Goal: Task Accomplishment & Management: Manage account settings

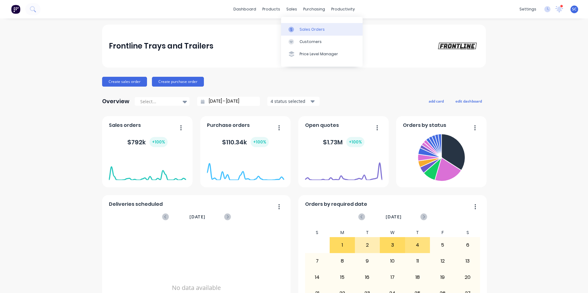
click at [298, 33] on link "Sales Orders" at bounding box center [321, 29] width 81 height 12
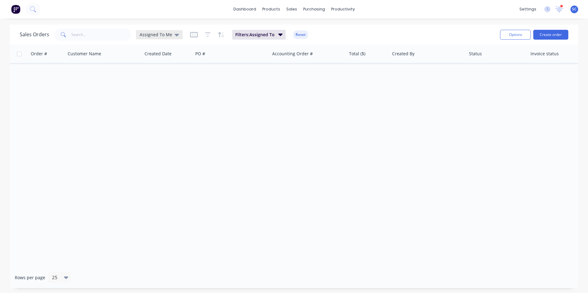
click at [172, 36] on div "Assigned To Me" at bounding box center [159, 35] width 39 height 6
click at [143, 90] on button "None" at bounding box center [173, 87] width 70 height 7
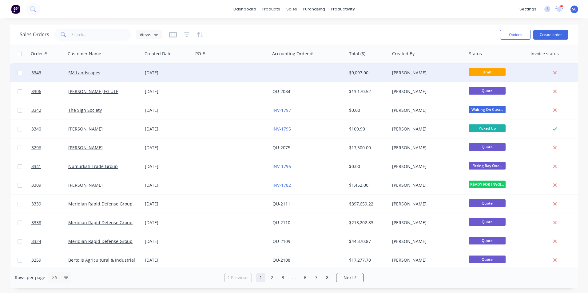
click at [220, 73] on div at bounding box center [231, 73] width 77 height 18
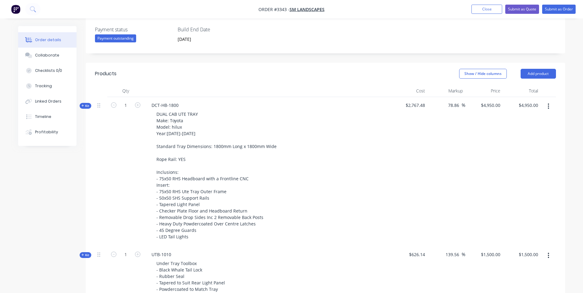
scroll to position [185, 0]
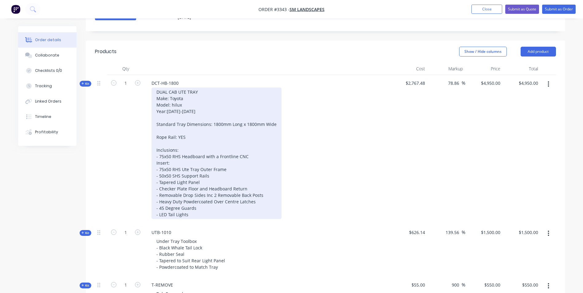
click at [173, 105] on div "DUAL CAB UTE TRAY Make: Toyota Model: hilux Year:[DATE]-[DATE] Standard Tray Di…" at bounding box center [217, 154] width 130 height 132
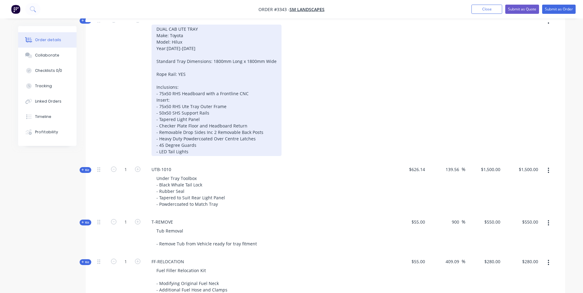
scroll to position [215, 0]
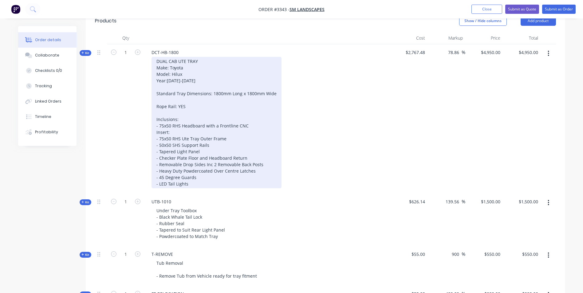
click at [185, 73] on div "DUAL CAB UTE TRAY Make: Toyota Model: Hilux Year:[DATE]-[DATE] Standard Tray Di…" at bounding box center [217, 123] width 130 height 132
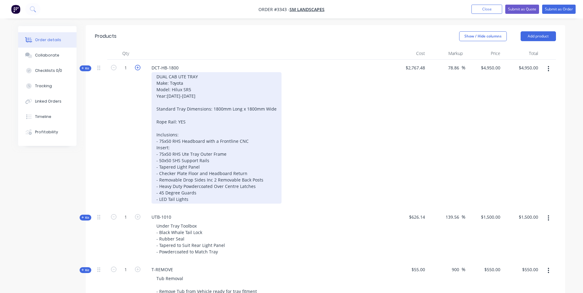
scroll to position [185, 0]
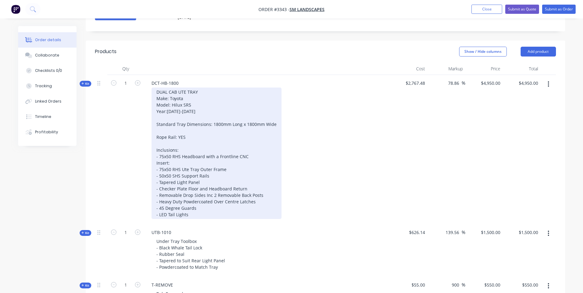
click at [178, 112] on div "DUAL CAB UTE TRAY Make: Toyota Model: Hilux SR5 Year:[DATE]-[DATE] Standard Tra…" at bounding box center [217, 154] width 130 height 132
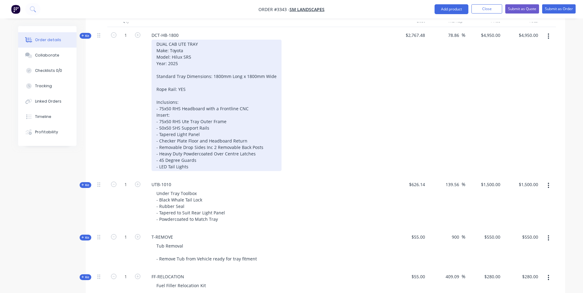
scroll to position [200, 0]
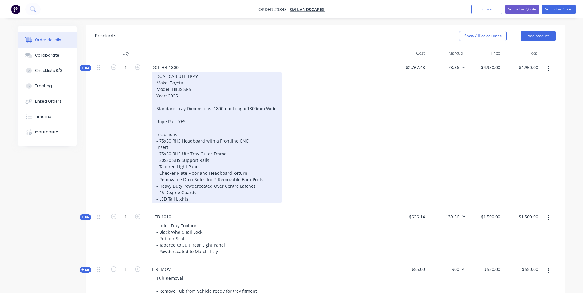
click at [189, 94] on div "DUAL CAB UTE TRAY Make: Toyota Model: Hilux SR5 Year: 2025 Standard Tray Dimens…" at bounding box center [217, 138] width 130 height 132
click at [193, 90] on div "DUAL CAB UTE TRAY Make: Toyota Model: Hilux SR5 Year: 2025 Standard Tray Dimens…" at bounding box center [217, 138] width 130 height 132
click at [193, 83] on div "DUAL CAB UTE TRAY Make: Toyota Model: Hilux SR5 Year: 2025 Standard Tray Dimens…" at bounding box center [217, 138] width 130 height 132
click at [199, 75] on div "DUAL CAB UTE TRAY Make: Toyota Model: Hilux SR5 Year: 2025 Standard Tray Dimens…" at bounding box center [217, 138] width 130 height 132
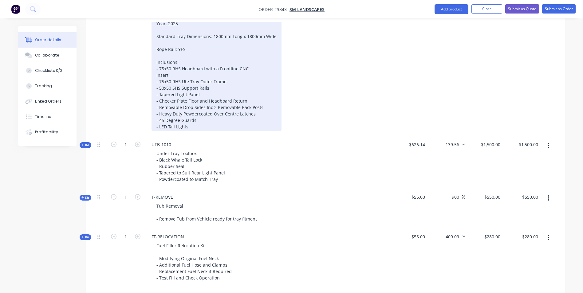
scroll to position [262, 0]
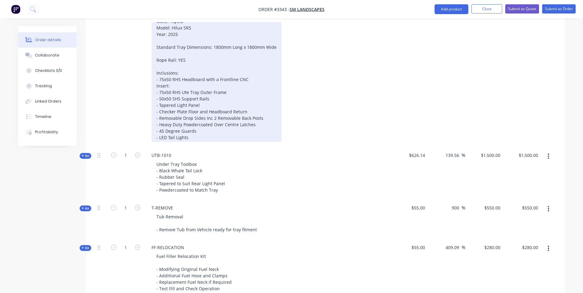
click at [194, 138] on div "DUAL CAB UTE TRAY Make: Toyota Model: Hilux SR5 Year: 2025 Standard Tray Dimens…" at bounding box center [217, 76] width 130 height 132
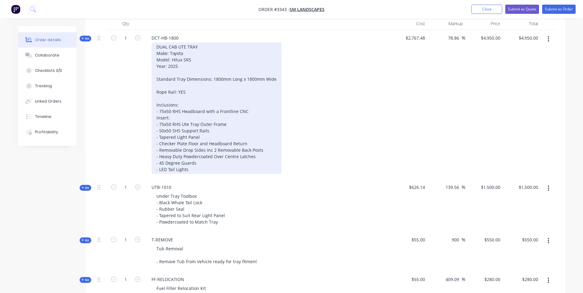
scroll to position [169, 0]
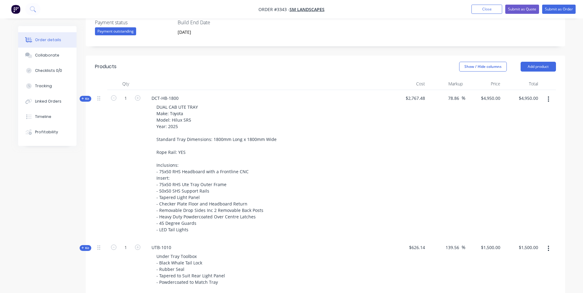
click at [204, 60] on header "Products Show / Hide columns Add product" at bounding box center [326, 67] width 480 height 22
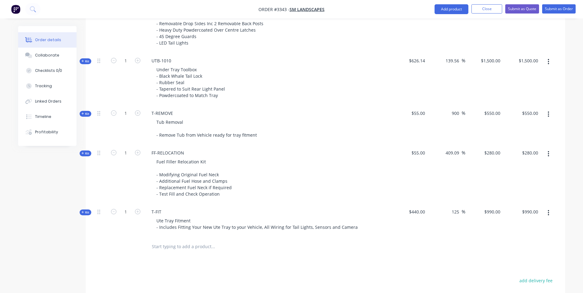
scroll to position [323, 0]
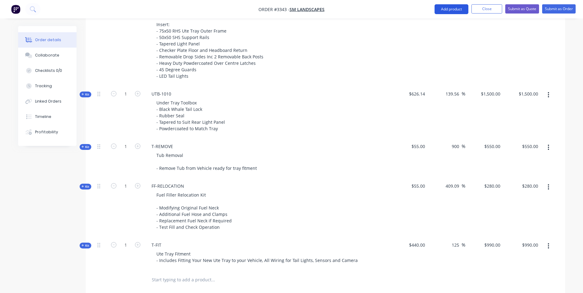
click at [450, 10] on button "Add product" at bounding box center [452, 9] width 34 height 10
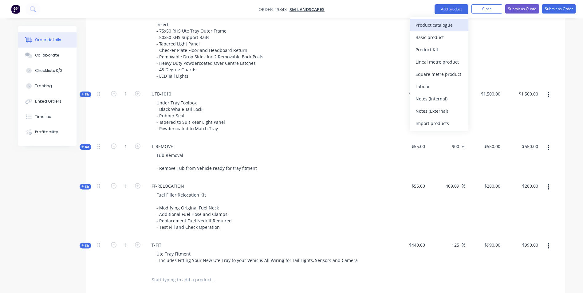
click at [432, 24] on div "Product catalogue" at bounding box center [439, 25] width 47 height 9
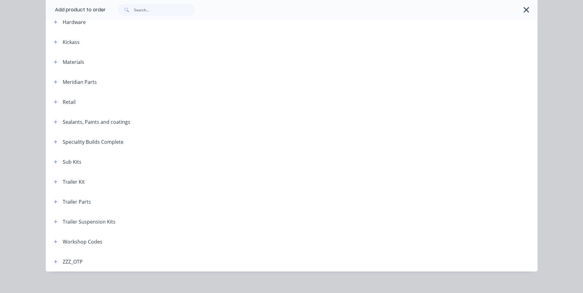
scroll to position [201, 0]
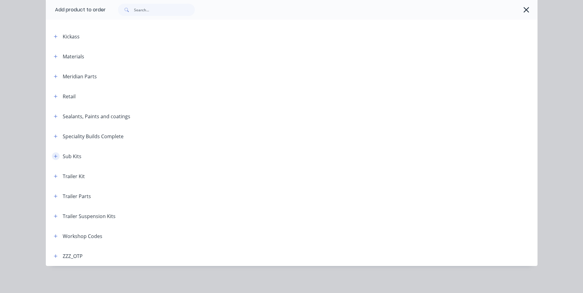
click at [54, 157] on icon "button" at bounding box center [55, 156] width 3 height 3
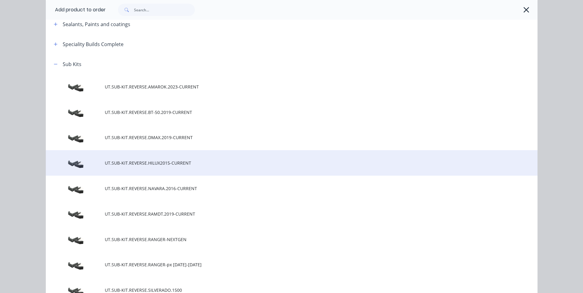
scroll to position [324, 0]
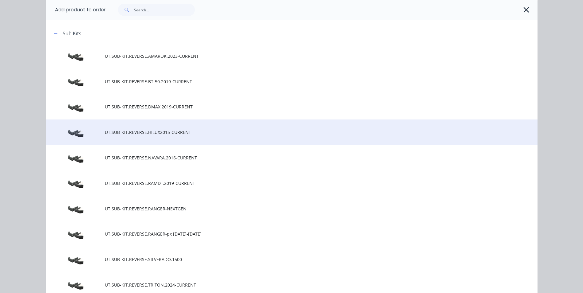
click at [156, 134] on span "UT.SUB-KIT.REVERSE.HILUX2015-CURRENT" at bounding box center [278, 132] width 346 height 6
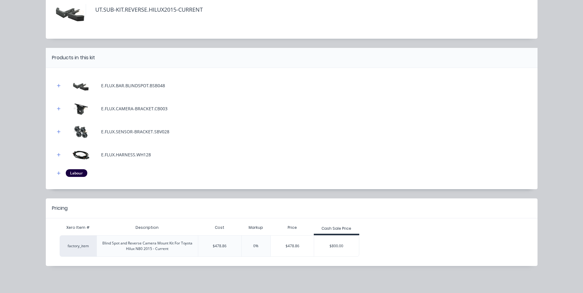
scroll to position [486, 0]
click at [336, 245] on div "$800.00" at bounding box center [336, 246] width 45 height 15
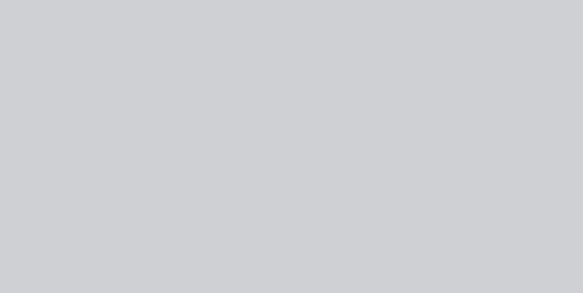
scroll to position [0, 0]
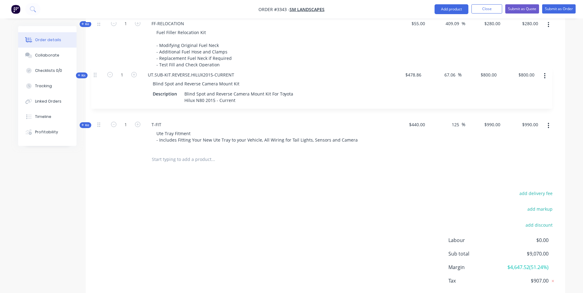
drag, startPoint x: 98, startPoint y: 116, endPoint x: 94, endPoint y: 73, distance: 42.6
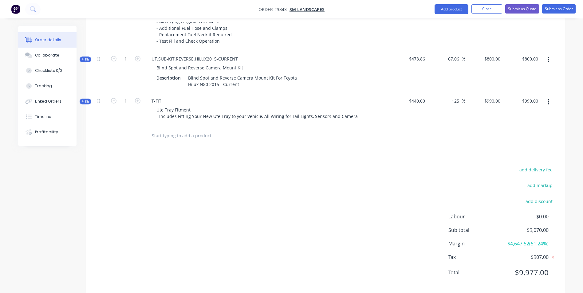
scroll to position [519, 0]
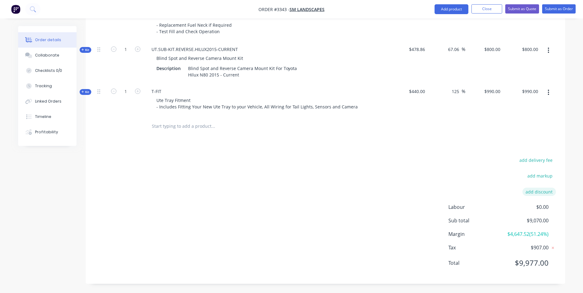
click at [536, 192] on button "add discount" at bounding box center [540, 192] width 34 height 8
click at [473, 195] on input "Cousin Discount" at bounding box center [489, 193] width 43 height 9
type input "Favorite Cousin Discount"
click at [531, 195] on input at bounding box center [532, 193] width 28 height 9
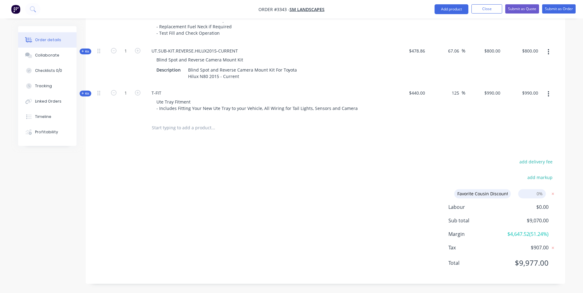
type input "5"
click input "submit" at bounding box center [0, 0] width 0 height 0
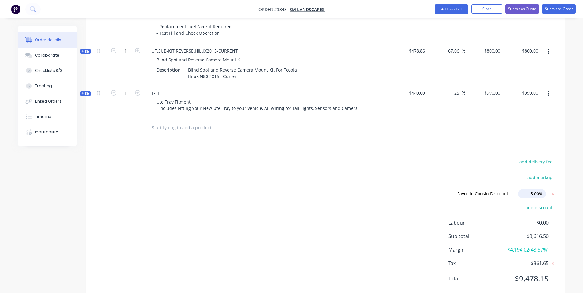
click at [531, 193] on input "5.00%" at bounding box center [532, 193] width 28 height 9
drag, startPoint x: 539, startPoint y: 195, endPoint x: 546, endPoint y: 191, distance: 7.9
click at [547, 191] on form "Favorite Cousin Discount Favorite Cousin Discount Discount name (Optional) 5.00…" at bounding box center [503, 193] width 107 height 9
click input "submit" at bounding box center [0, 0] width 0 height 0
type input "10.00%"
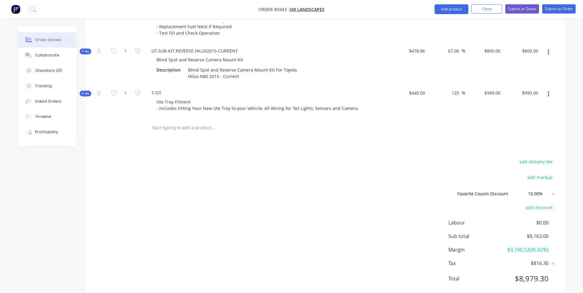
click at [475, 159] on div "add delivery fee add markup Favorite Cousin Discount Favorite Cousin Discount D…" at bounding box center [325, 224] width 461 height 133
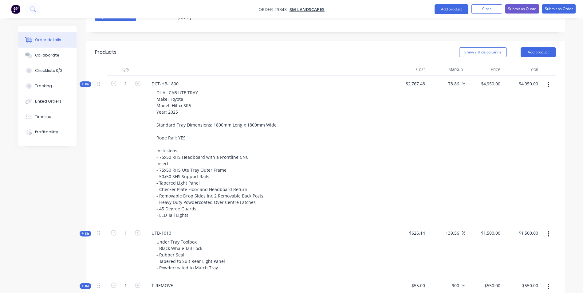
scroll to position [179, 0]
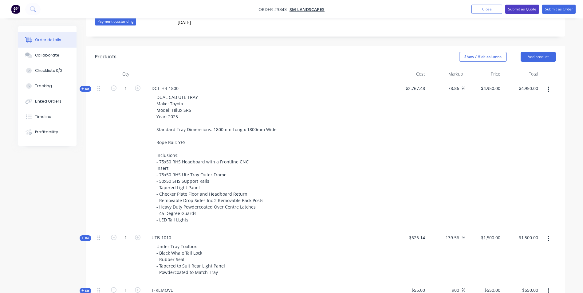
click at [522, 7] on button "Submit as Quote" at bounding box center [523, 9] width 34 height 9
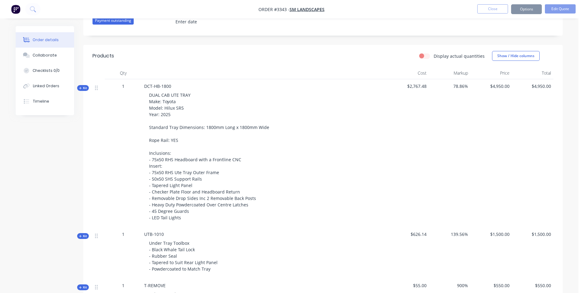
type input "[DATE]"
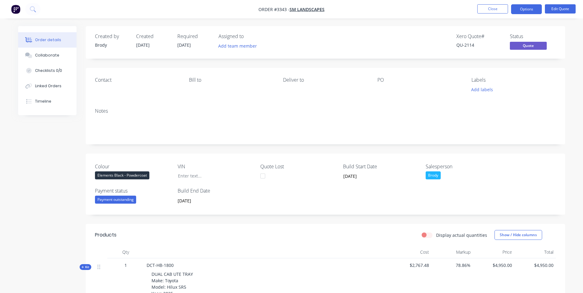
drag, startPoint x: 520, startPoint y: 7, endPoint x: 517, endPoint y: 16, distance: 9.0
click at [520, 7] on button "Options" at bounding box center [526, 9] width 31 height 10
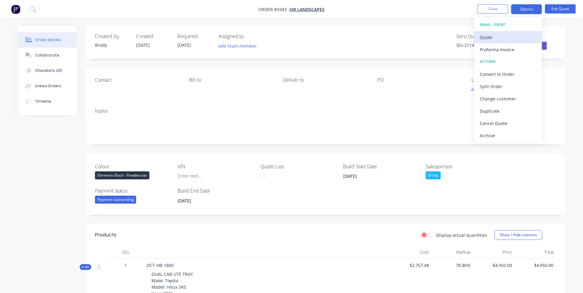
click at [503, 38] on div "Quote" at bounding box center [508, 37] width 57 height 9
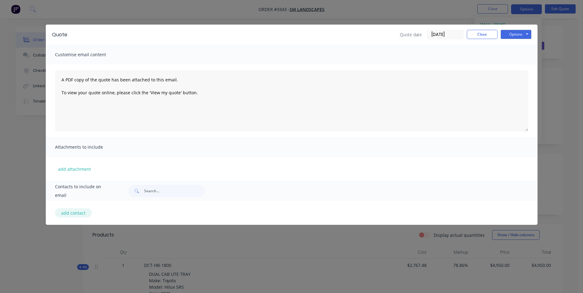
click at [70, 214] on button "add contact" at bounding box center [73, 212] width 37 height 9
select select "AU"
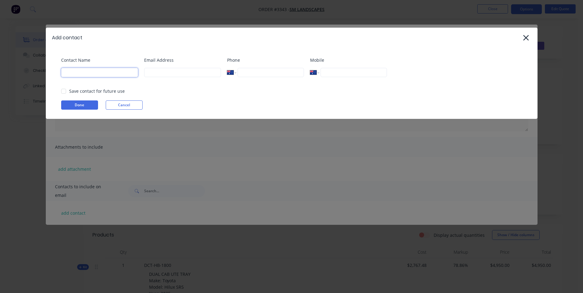
click at [86, 76] on input at bounding box center [99, 72] width 77 height 9
click at [80, 74] on input at bounding box center [99, 72] width 77 height 9
drag, startPoint x: 61, startPoint y: 89, endPoint x: 109, endPoint y: 77, distance: 48.8
click at [62, 89] on div at bounding box center [64, 91] width 12 height 12
type input "[PERSON_NAME]"
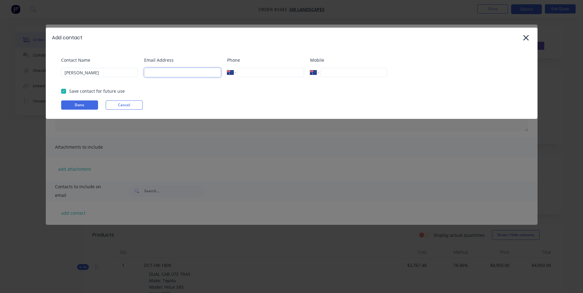
drag, startPoint x: 148, startPoint y: 71, endPoint x: 150, endPoint y: 74, distance: 3.3
click at [148, 71] on input at bounding box center [182, 72] width 77 height 9
type input "[EMAIL_ADDRESS][DOMAIN_NAME]"
click at [338, 74] on input "tel" at bounding box center [354, 72] width 66 height 9
type input "0413 817 331"
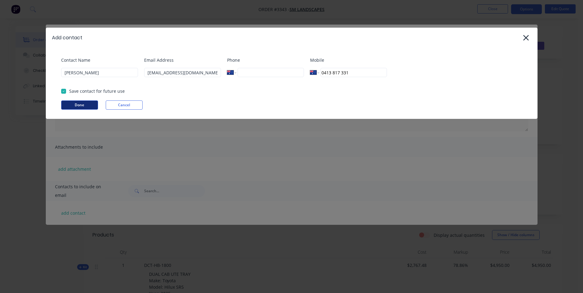
click at [86, 105] on button "Done" at bounding box center [79, 105] width 37 height 9
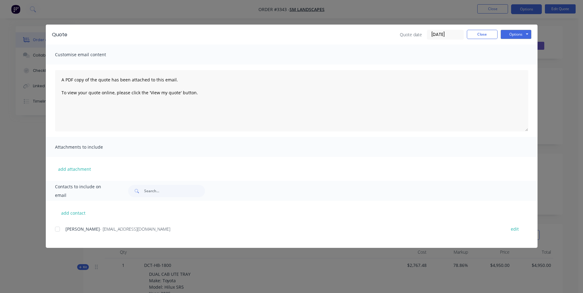
click at [57, 229] on div at bounding box center [57, 229] width 12 height 12
click at [515, 33] on button "Options" at bounding box center [516, 34] width 31 height 9
click at [512, 65] on button "Email" at bounding box center [520, 66] width 39 height 10
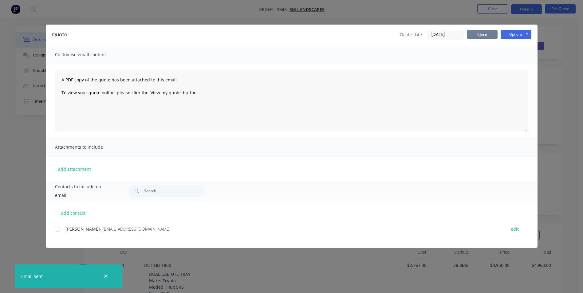
click at [484, 35] on button "Close" at bounding box center [482, 34] width 31 height 9
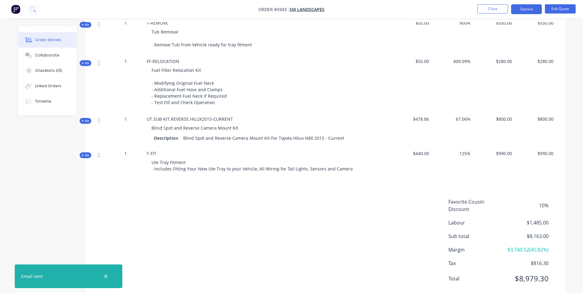
scroll to position [458, 0]
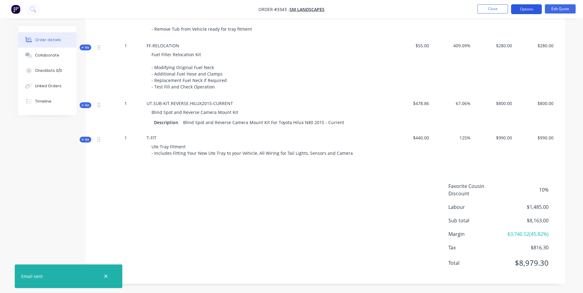
click at [520, 10] on button "Options" at bounding box center [526, 9] width 31 height 10
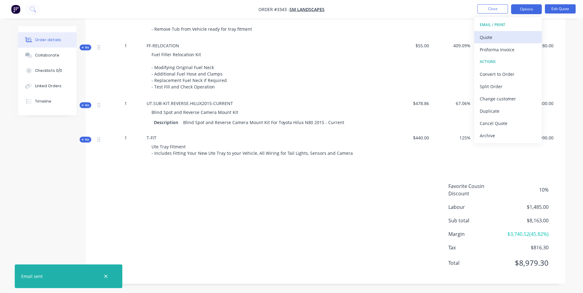
click at [490, 38] on div "Quote" at bounding box center [508, 37] width 57 height 9
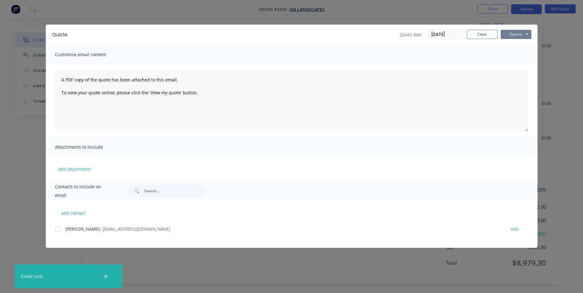
click at [509, 31] on button "Options" at bounding box center [516, 34] width 31 height 9
click at [521, 54] on button "Print" at bounding box center [520, 55] width 39 height 10
click at [480, 31] on button "Close" at bounding box center [482, 34] width 31 height 9
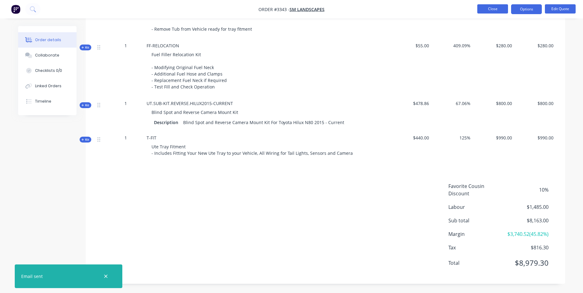
click at [486, 10] on button "Close" at bounding box center [493, 8] width 31 height 9
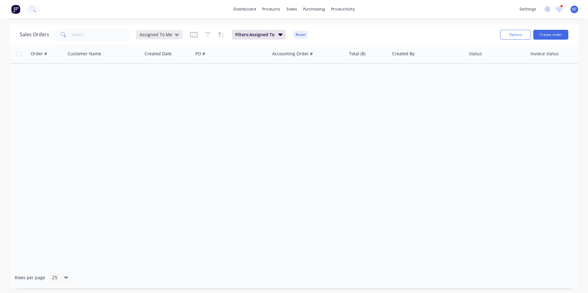
click at [158, 32] on span "Assigned To Me" at bounding box center [156, 34] width 33 height 6
click at [160, 89] on button "None" at bounding box center [173, 87] width 70 height 7
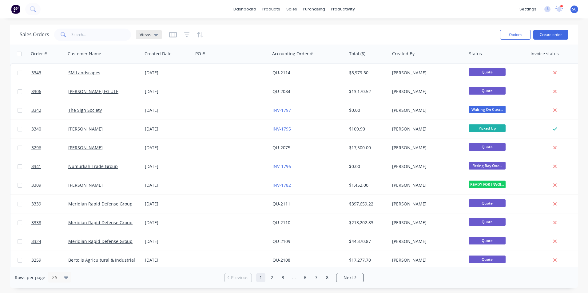
click at [157, 35] on icon at bounding box center [156, 34] width 4 height 7
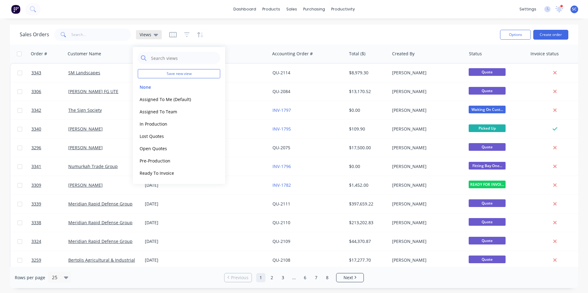
click at [157, 35] on icon at bounding box center [156, 34] width 4 height 7
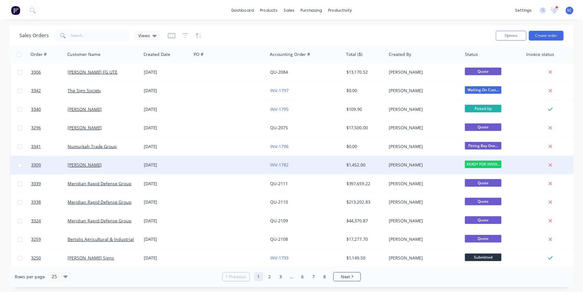
scroll to position [31, 0]
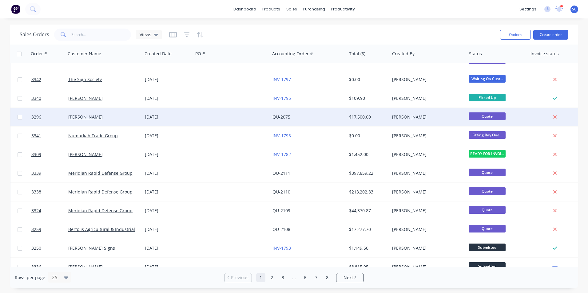
click at [245, 119] on div at bounding box center [231, 117] width 77 height 18
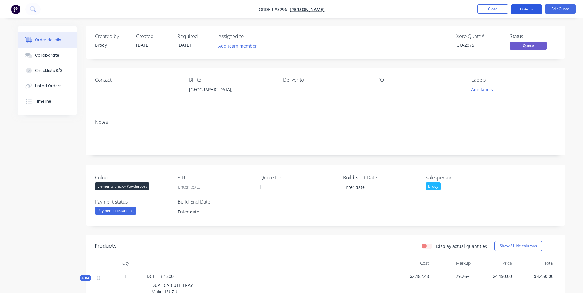
click at [522, 8] on button "Options" at bounding box center [526, 9] width 31 height 10
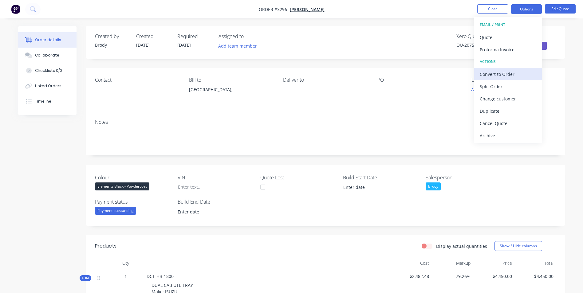
click at [488, 74] on div "Convert to Order" at bounding box center [508, 74] width 57 height 9
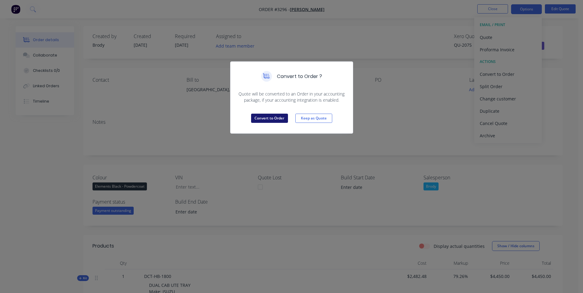
click at [269, 119] on button "Convert to Order" at bounding box center [269, 118] width 37 height 9
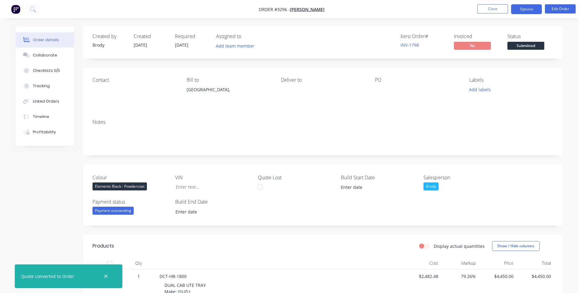
click at [520, 8] on button "Options" at bounding box center [526, 9] width 31 height 10
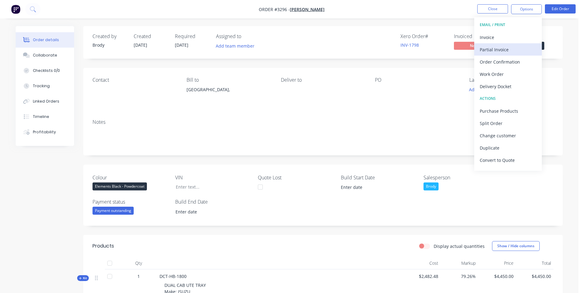
click at [485, 48] on div "Partial Invoice" at bounding box center [508, 49] width 57 height 9
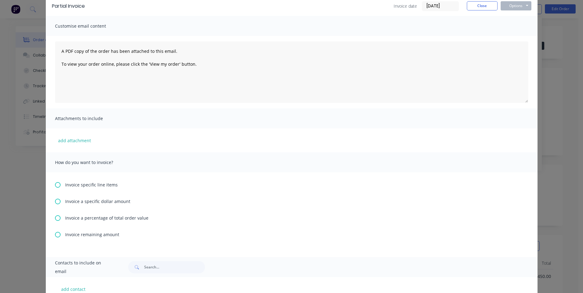
scroll to position [62, 0]
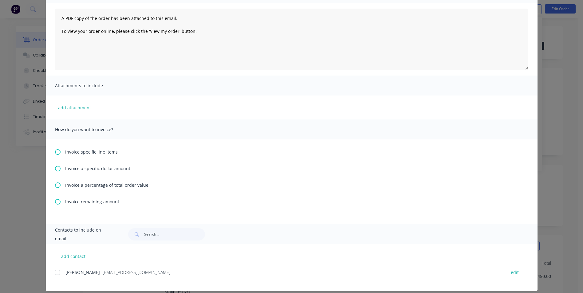
click at [55, 185] on icon at bounding box center [58, 186] width 6 height 6
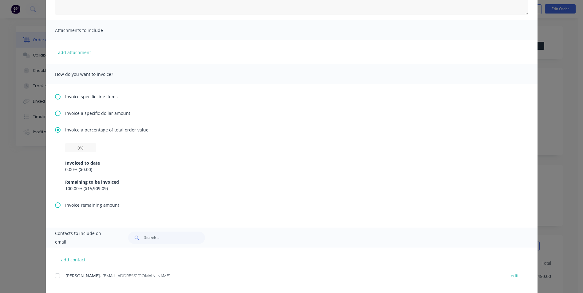
scroll to position [127, 0]
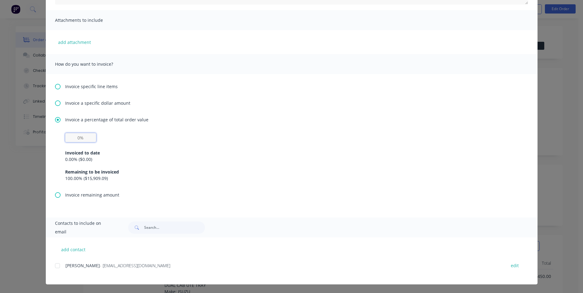
click at [79, 138] on input "text" at bounding box center [80, 137] width 31 height 9
click at [53, 265] on div at bounding box center [57, 266] width 12 height 12
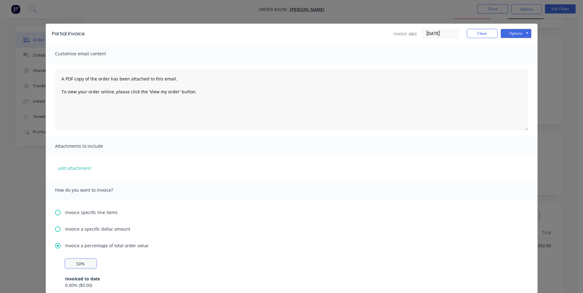
scroll to position [0, 0]
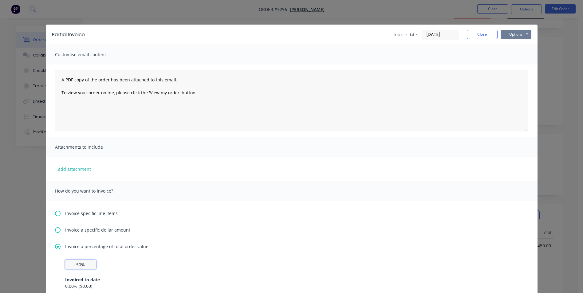
type input "50%"
click at [512, 35] on button "Options" at bounding box center [516, 34] width 31 height 9
click at [510, 64] on button "Email" at bounding box center [520, 66] width 39 height 10
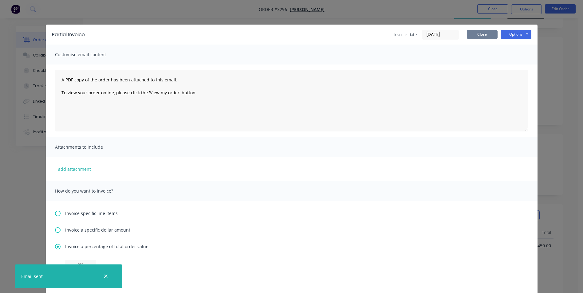
click at [475, 37] on button "Close" at bounding box center [482, 34] width 31 height 9
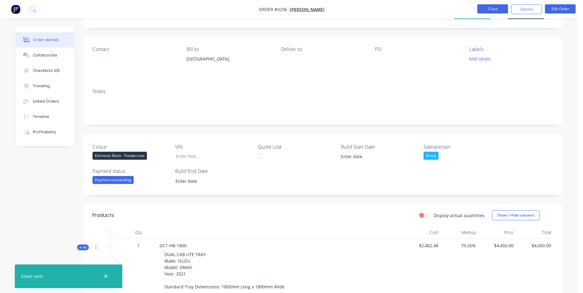
click at [488, 11] on button "Close" at bounding box center [493, 8] width 31 height 9
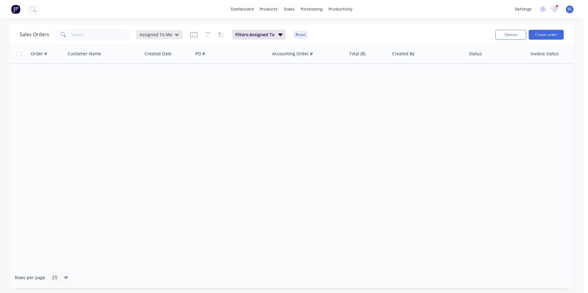
click at [162, 37] on span "Assigned To Me" at bounding box center [156, 34] width 33 height 6
click at [155, 86] on button "None" at bounding box center [173, 87] width 70 height 7
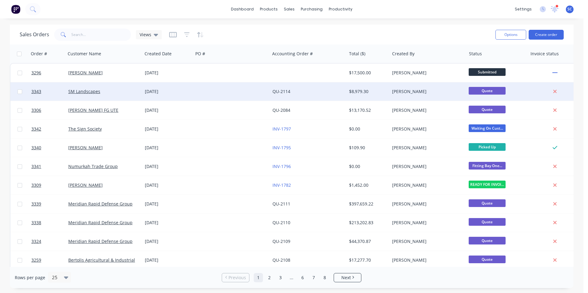
click at [205, 94] on div at bounding box center [231, 91] width 77 height 18
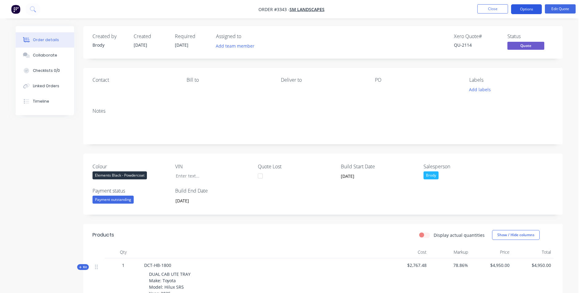
click at [529, 10] on button "Options" at bounding box center [526, 9] width 31 height 10
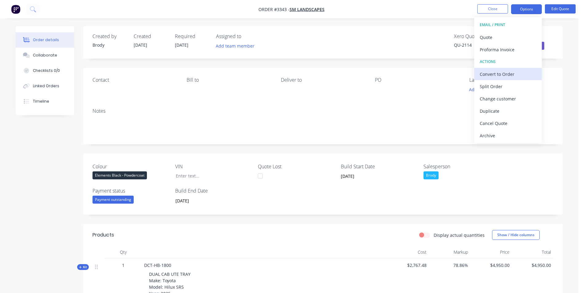
click at [494, 76] on div "Convert to Order" at bounding box center [508, 74] width 57 height 9
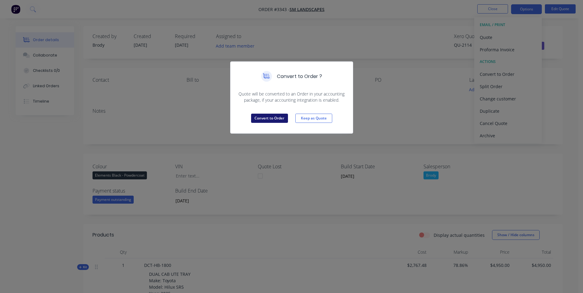
click at [255, 118] on button "Convert to Order" at bounding box center [269, 118] width 37 height 9
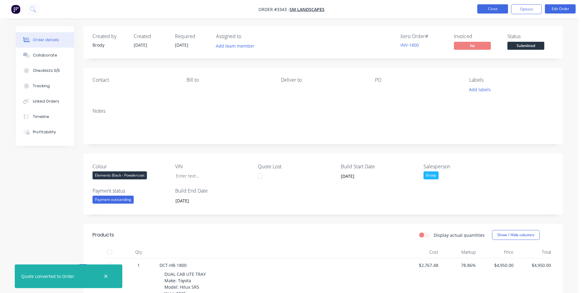
click at [498, 8] on button "Close" at bounding box center [493, 8] width 31 height 9
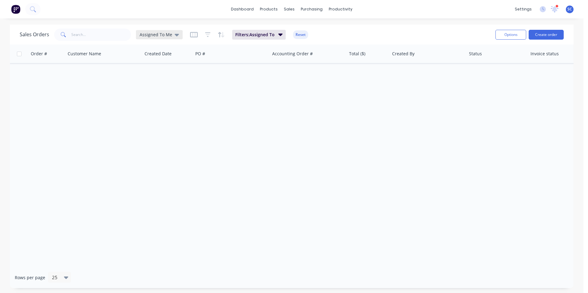
drag, startPoint x: 170, startPoint y: 35, endPoint x: 170, endPoint y: 43, distance: 8.0
click at [170, 36] on div "Assigned To Me" at bounding box center [159, 35] width 39 height 6
click at [146, 88] on button "None" at bounding box center [173, 87] width 70 height 7
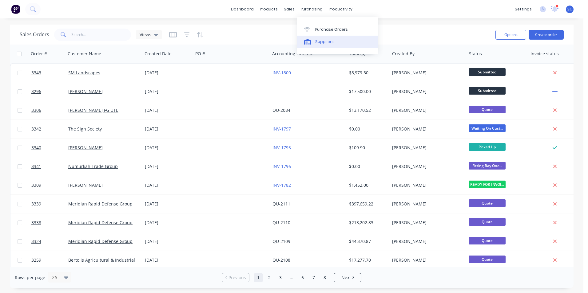
drag, startPoint x: 313, startPoint y: 30, endPoint x: 312, endPoint y: 43, distance: 12.7
click at [313, 30] on link "Purchase Orders" at bounding box center [337, 29] width 81 height 12
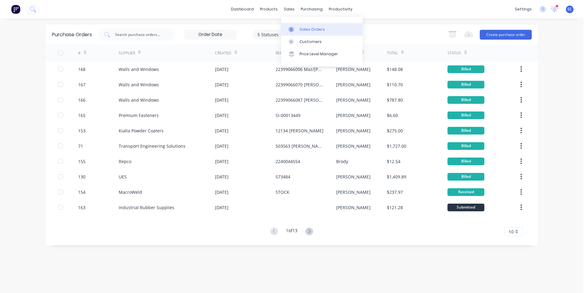
click at [298, 30] on link "Sales Orders" at bounding box center [321, 29] width 81 height 12
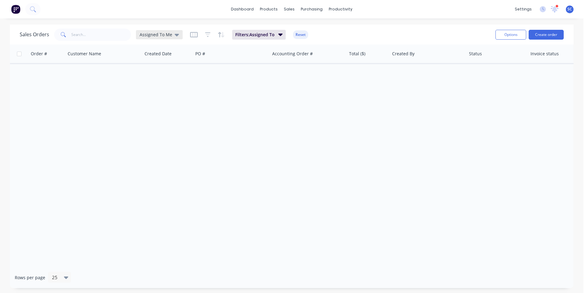
click at [175, 36] on icon at bounding box center [177, 34] width 4 height 7
click at [143, 86] on button "None" at bounding box center [173, 87] width 70 height 7
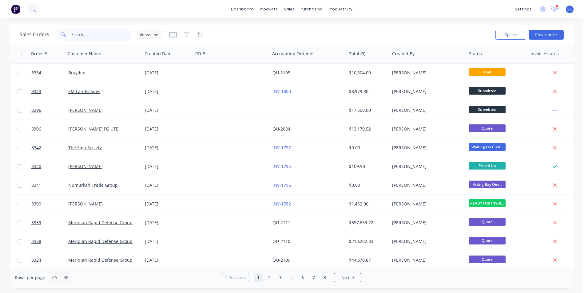
click at [92, 36] on input "text" at bounding box center [101, 35] width 60 height 12
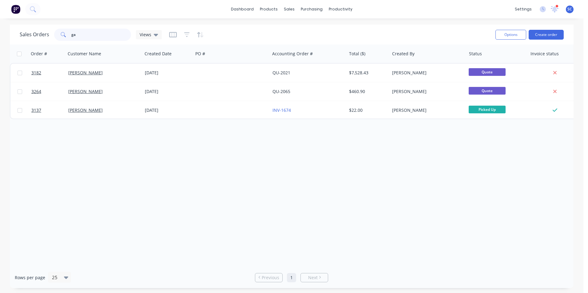
type input "g"
type input "hate"
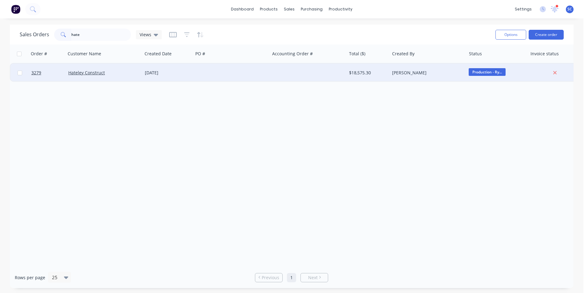
click at [129, 73] on div "Hateley Construct" at bounding box center [102, 73] width 68 height 6
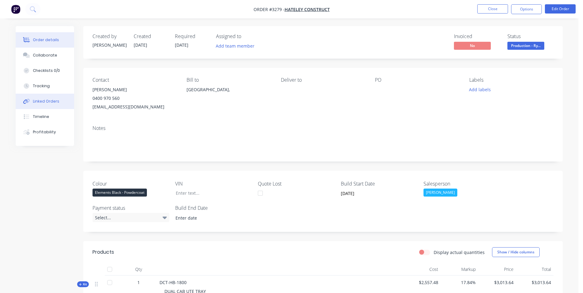
click at [48, 102] on div "Linked Orders" at bounding box center [46, 102] width 26 height 6
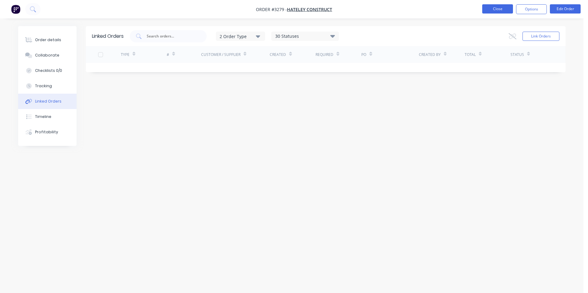
click at [502, 6] on button "Close" at bounding box center [497, 8] width 31 height 9
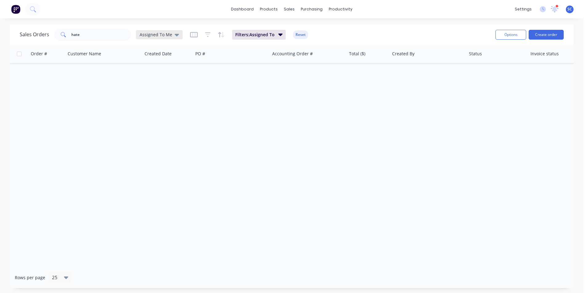
click at [165, 37] on span "Assigned To Me" at bounding box center [156, 34] width 33 height 6
click at [154, 88] on button "None" at bounding box center [173, 87] width 70 height 7
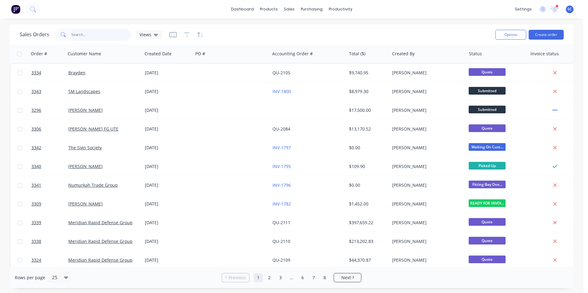
click at [86, 32] on input "hate" at bounding box center [101, 35] width 60 height 12
type input "h"
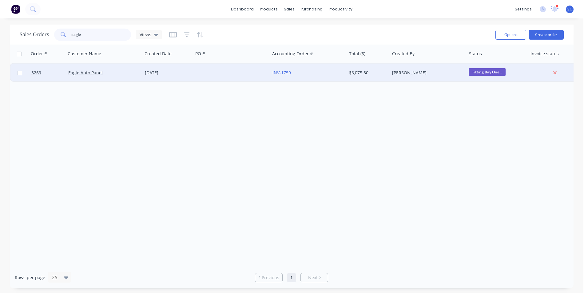
type input "eagle"
click at [127, 72] on div "Eagle Auto Panel" at bounding box center [102, 73] width 68 height 6
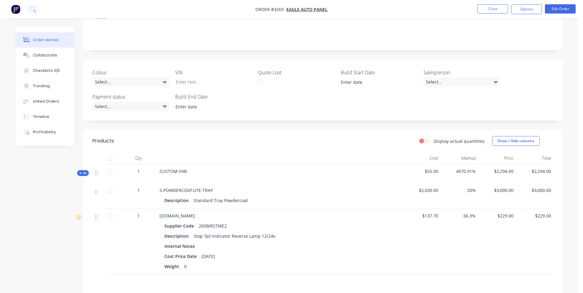
scroll to position [62, 0]
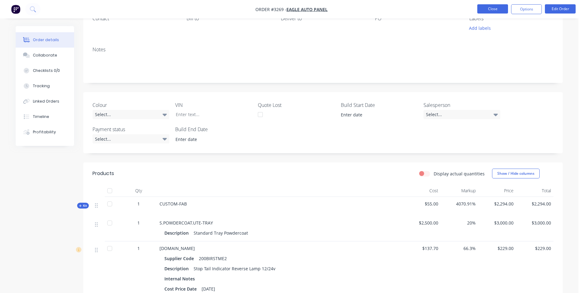
click at [493, 10] on button "Close" at bounding box center [493, 8] width 31 height 9
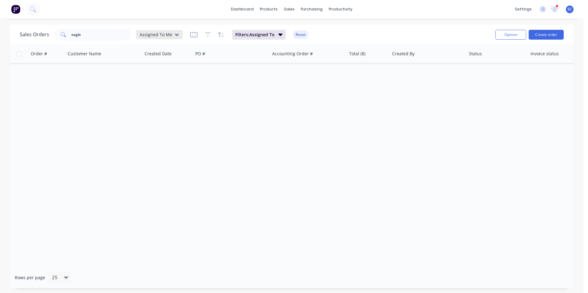
click at [152, 34] on span "Assigned To Me" at bounding box center [156, 34] width 33 height 6
click at [148, 88] on button "None" at bounding box center [173, 87] width 70 height 7
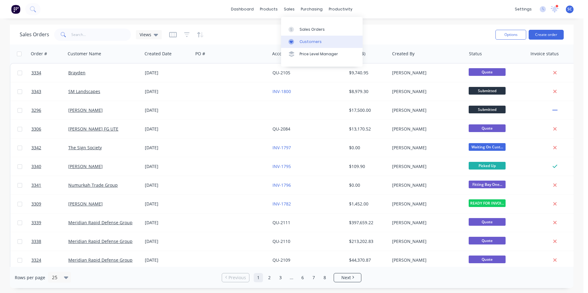
click at [298, 42] on link "Customers" at bounding box center [321, 42] width 81 height 12
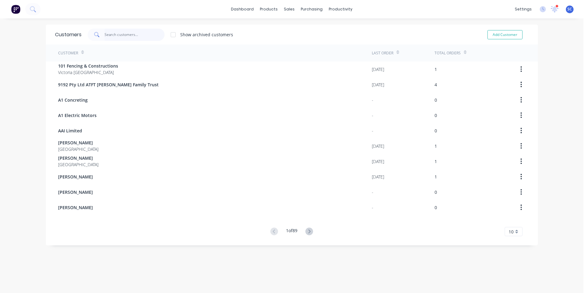
click at [128, 34] on input "text" at bounding box center [135, 35] width 60 height 12
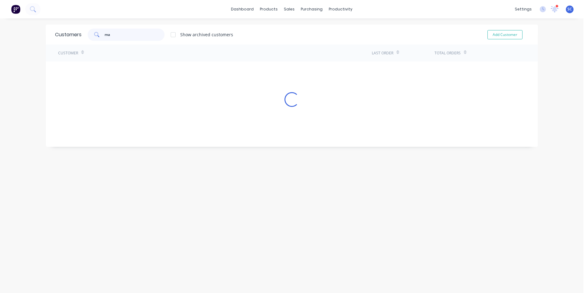
type input "m"
type input "n"
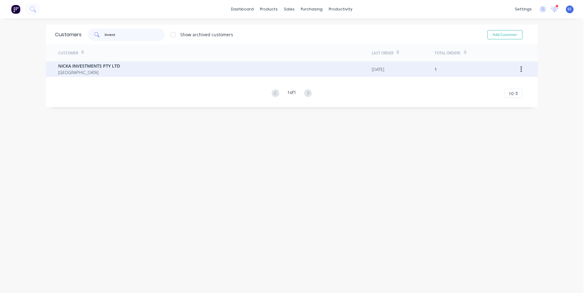
type input "invest"
click at [310, 71] on div "NICKA INVESTMENTS PTY LTD [GEOGRAPHIC_DATA]" at bounding box center [215, 69] width 314 height 15
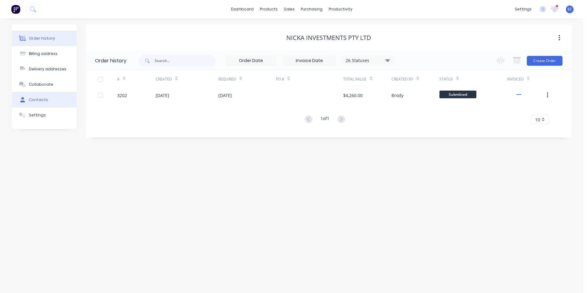
click at [37, 101] on div "Contacts" at bounding box center [38, 100] width 19 height 6
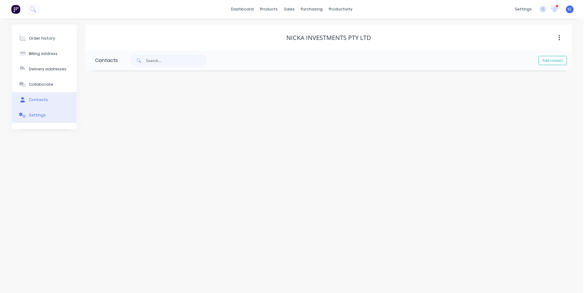
click at [44, 112] on button "Settings" at bounding box center [44, 115] width 65 height 15
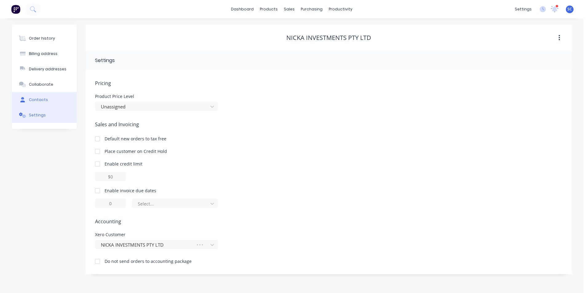
click at [43, 102] on div "Contacts" at bounding box center [38, 100] width 19 height 6
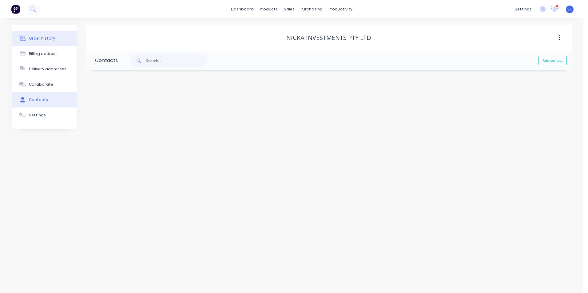
click at [42, 37] on div "Order history" at bounding box center [42, 39] width 26 height 6
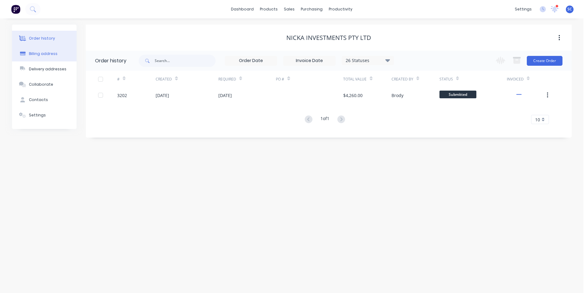
click at [42, 52] on div "Billing address" at bounding box center [43, 54] width 29 height 6
select select "AU"
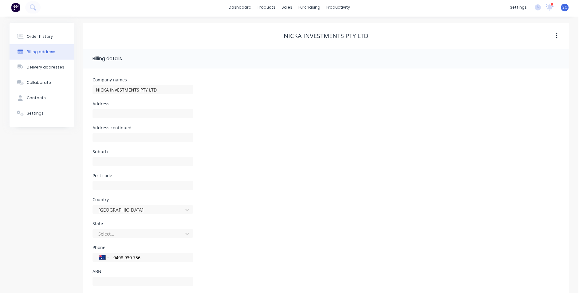
scroll to position [14, 0]
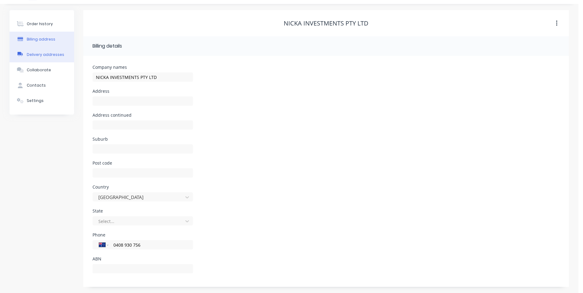
click at [41, 54] on div "Delivery addresses" at bounding box center [46, 55] width 38 height 6
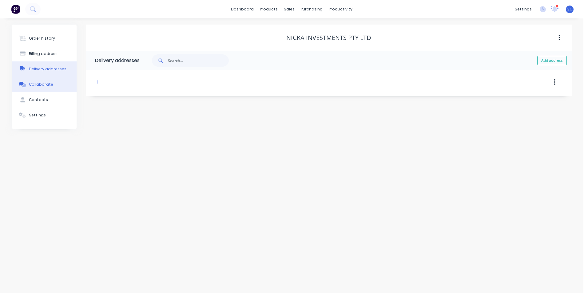
click at [41, 83] on div "Collaborate" at bounding box center [41, 85] width 24 height 6
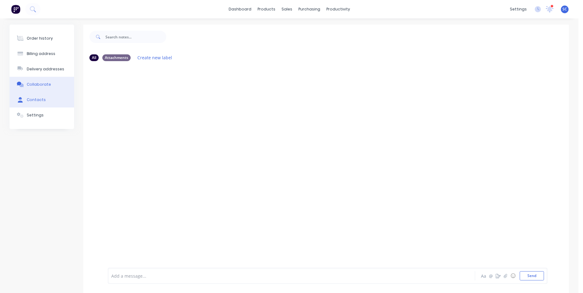
click at [42, 96] on button "Contacts" at bounding box center [42, 99] width 65 height 15
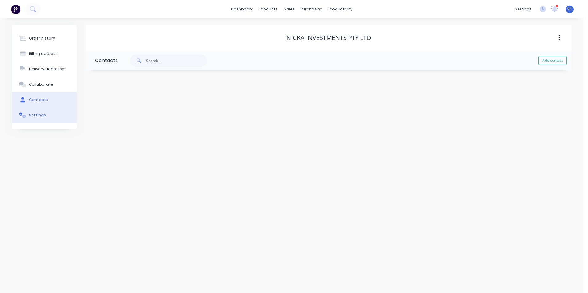
click at [38, 120] on button "Settings" at bounding box center [44, 115] width 65 height 15
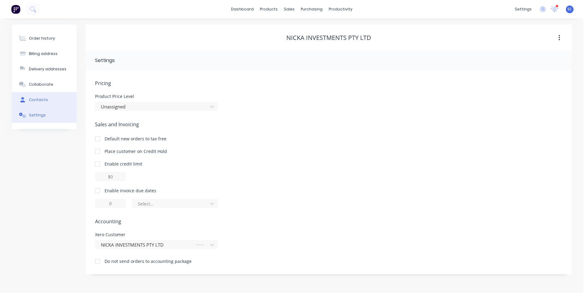
click at [40, 100] on div "Contacts" at bounding box center [38, 100] width 19 height 6
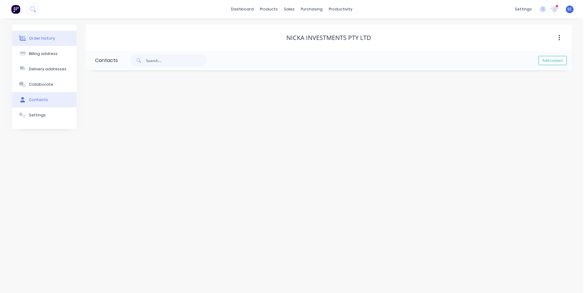
click at [46, 36] on div "Order history" at bounding box center [42, 39] width 26 height 6
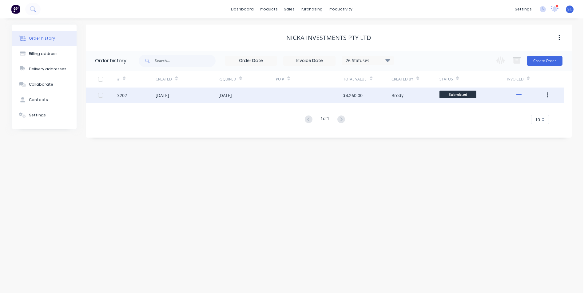
click at [547, 97] on icon "button" at bounding box center [547, 96] width 1 height 6
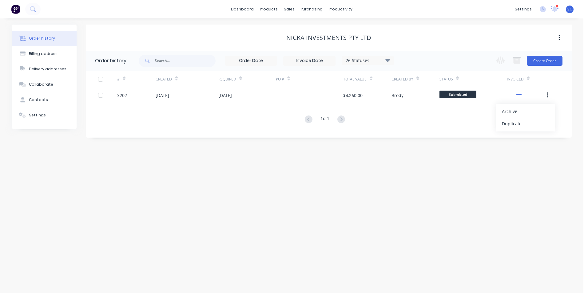
drag, startPoint x: 456, startPoint y: 18, endPoint x: 459, endPoint y: 30, distance: 12.8
click at [456, 18] on div "dashboard products sales purchasing productivity dashboard products Product Cat…" at bounding box center [291, 9] width 583 height 18
click at [456, 31] on div "NICKA INVESTMENTS PTY LTD" at bounding box center [329, 38] width 486 height 26
click at [312, 30] on div "Sales Orders" at bounding box center [312, 30] width 25 height 6
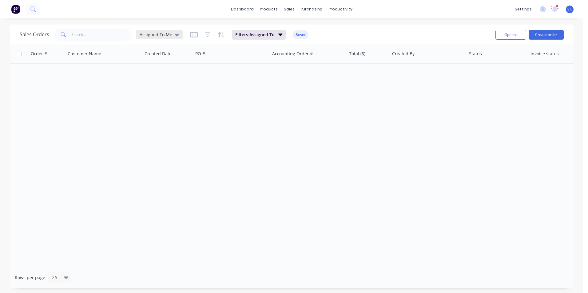
click at [161, 35] on span "Assigned To Me" at bounding box center [156, 34] width 33 height 6
click at [148, 89] on button "None" at bounding box center [173, 87] width 70 height 7
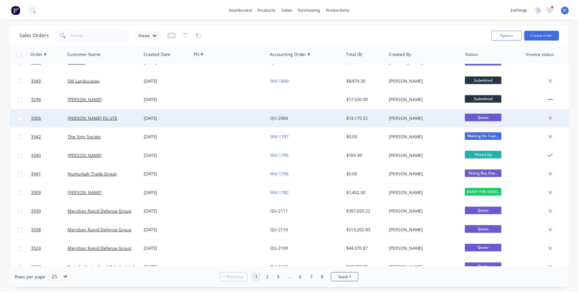
scroll to position [31, 0]
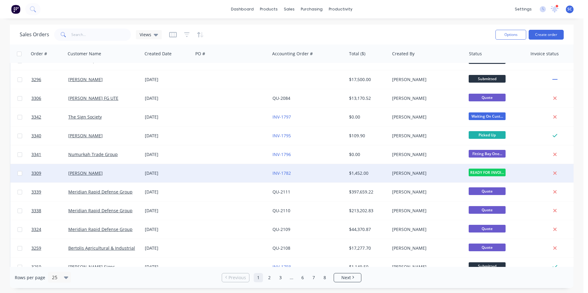
click at [193, 173] on div at bounding box center [231, 173] width 77 height 18
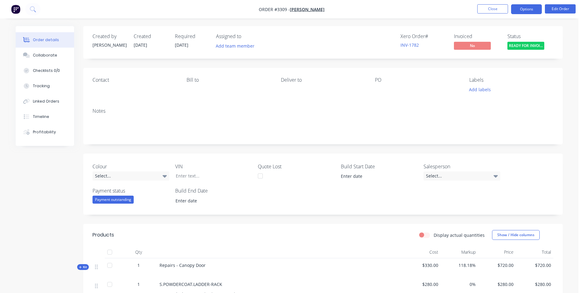
click at [531, 9] on button "Options" at bounding box center [526, 9] width 31 height 10
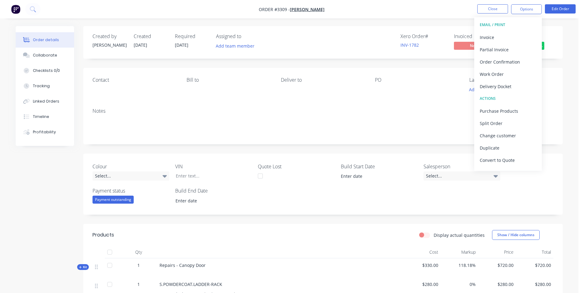
click at [450, 60] on div "Created by [PERSON_NAME] Created [DATE] Required [DATE] Assigned to Add team me…" at bounding box center [323, 259] width 480 height 466
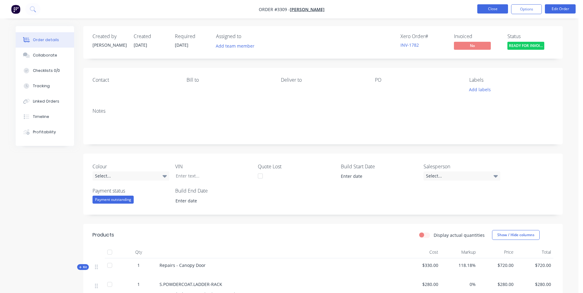
click at [486, 10] on button "Close" at bounding box center [493, 8] width 31 height 9
